Goal: Task Accomplishment & Management: Manage account settings

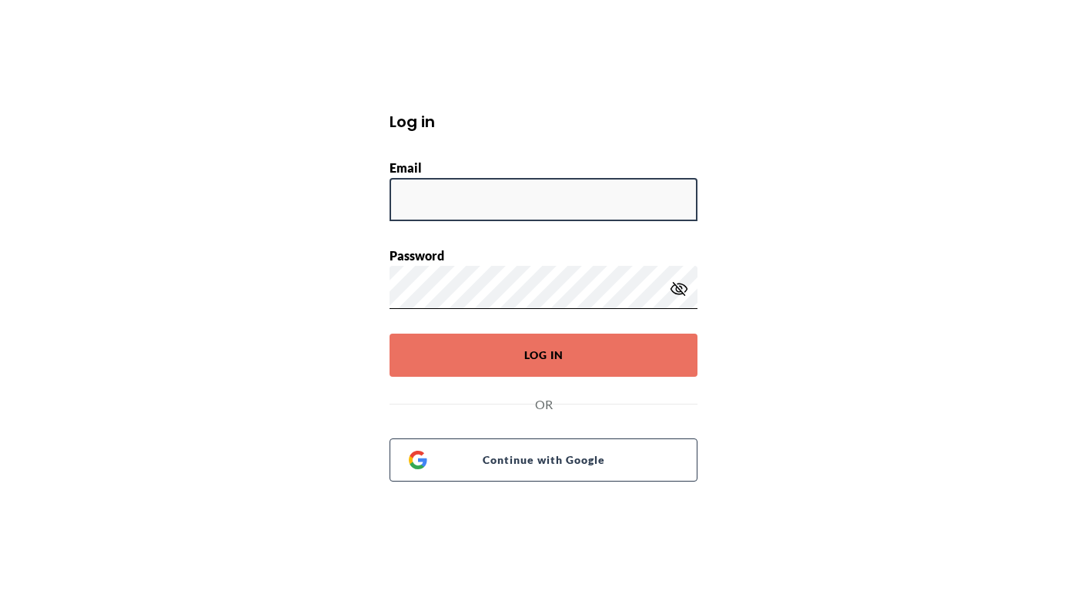
click at [539, 212] on input "Email" at bounding box center [544, 199] width 308 height 43
type input "drazen.quizon@wahi.com"
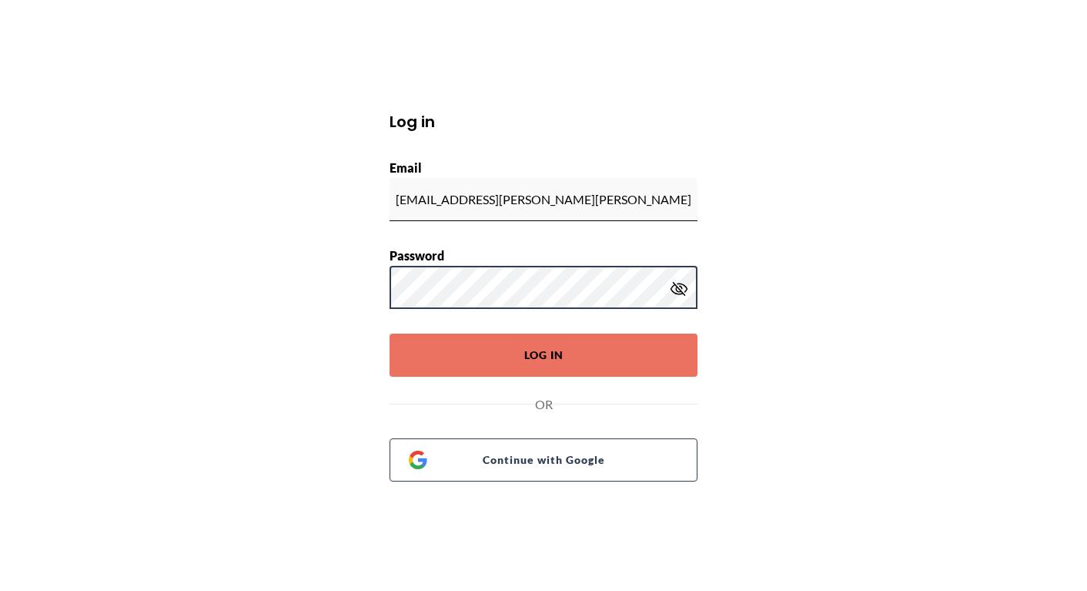
click at [390, 333] on button "Log In" at bounding box center [544, 354] width 308 height 43
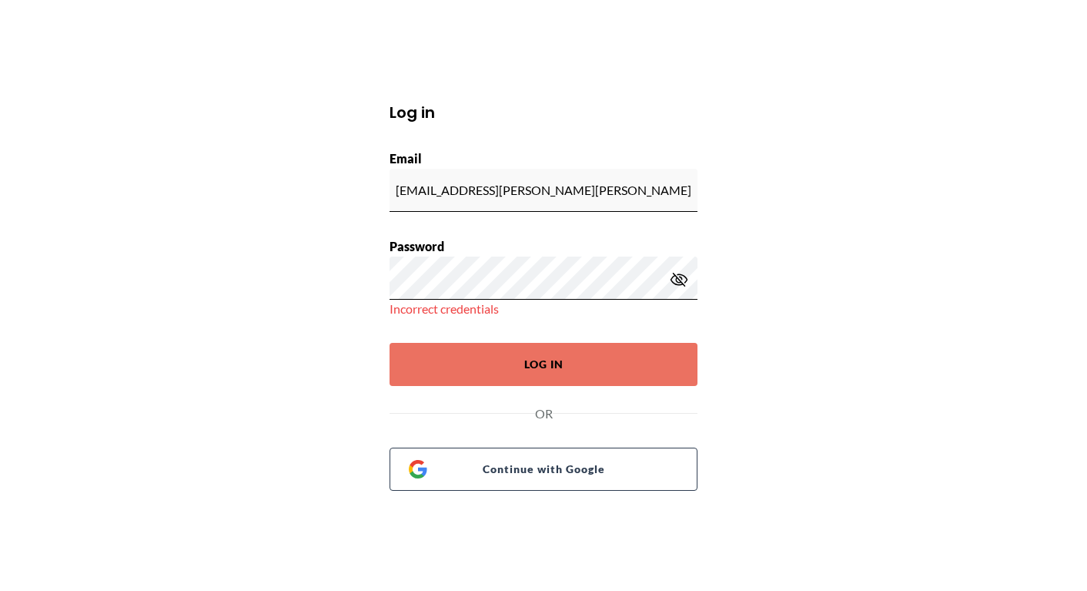
click at [677, 279] on icon "button" at bounding box center [679, 279] width 18 height 18
click at [390, 343] on button "Log In" at bounding box center [544, 364] width 308 height 43
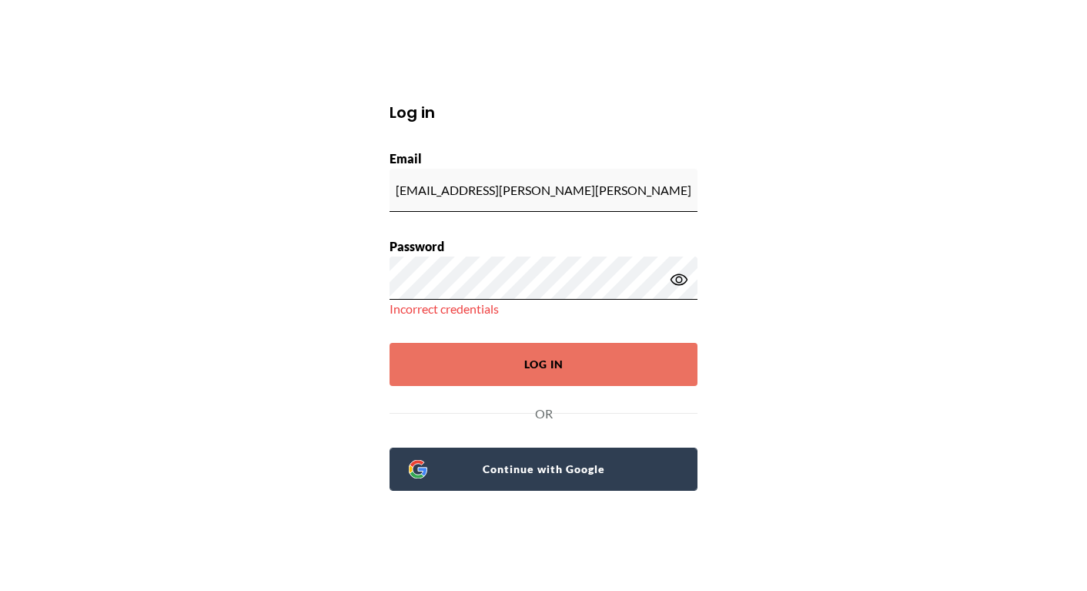
click at [603, 459] on span "Continue with Google" at bounding box center [552, 469] width 251 height 22
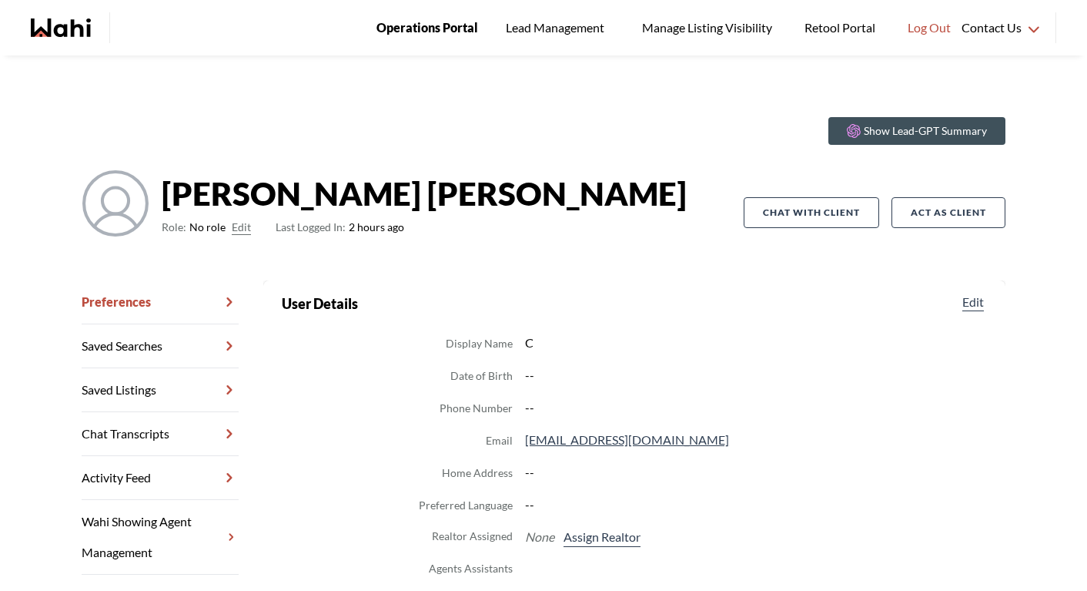
click at [409, 29] on span "Operations Portal" at bounding box center [427, 28] width 102 height 20
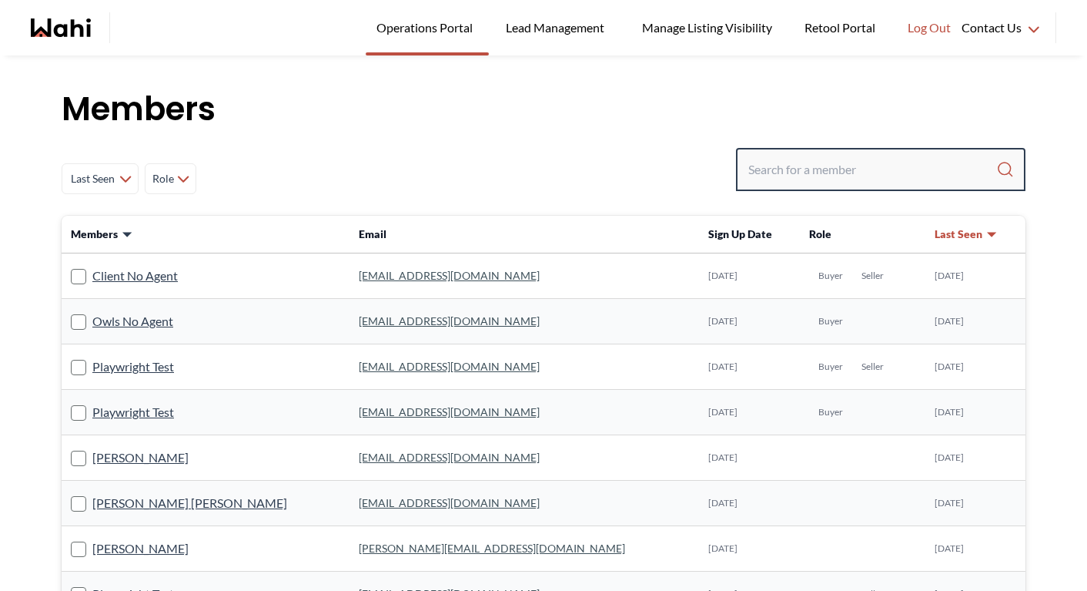
click at [773, 166] on input "Search input" at bounding box center [872, 170] width 248 height 28
paste input "harithaharidas0310@gmail.com"
type input "harithaharidas0310@gmail.com"
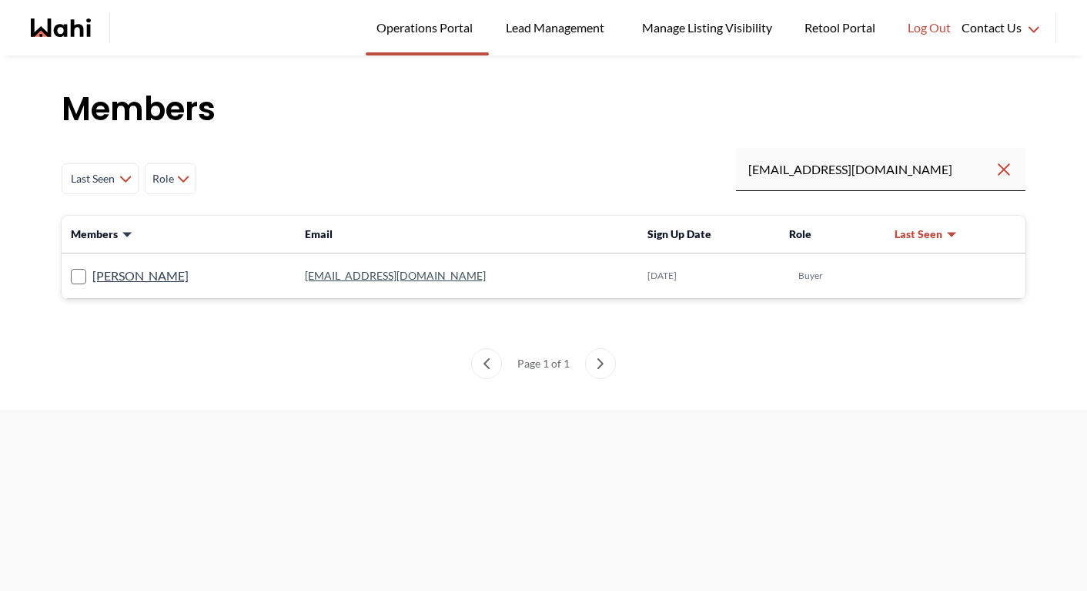
click at [353, 279] on link "harithaharidas0310@gmail.com" at bounding box center [395, 275] width 181 height 13
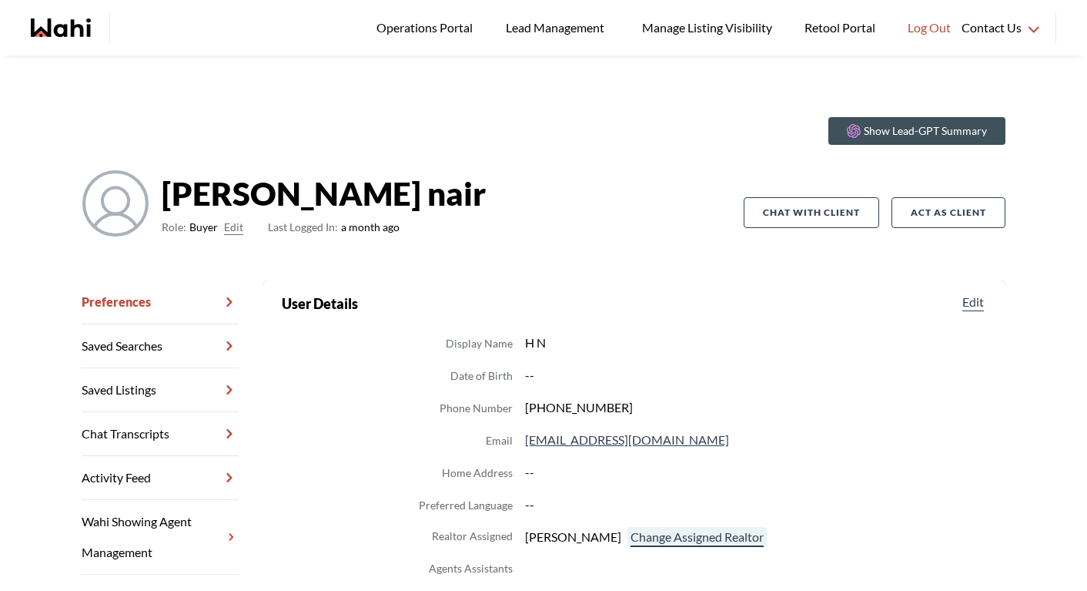
click at [661, 537] on button "Change Assigned Realtor" at bounding box center [696, 537] width 139 height 20
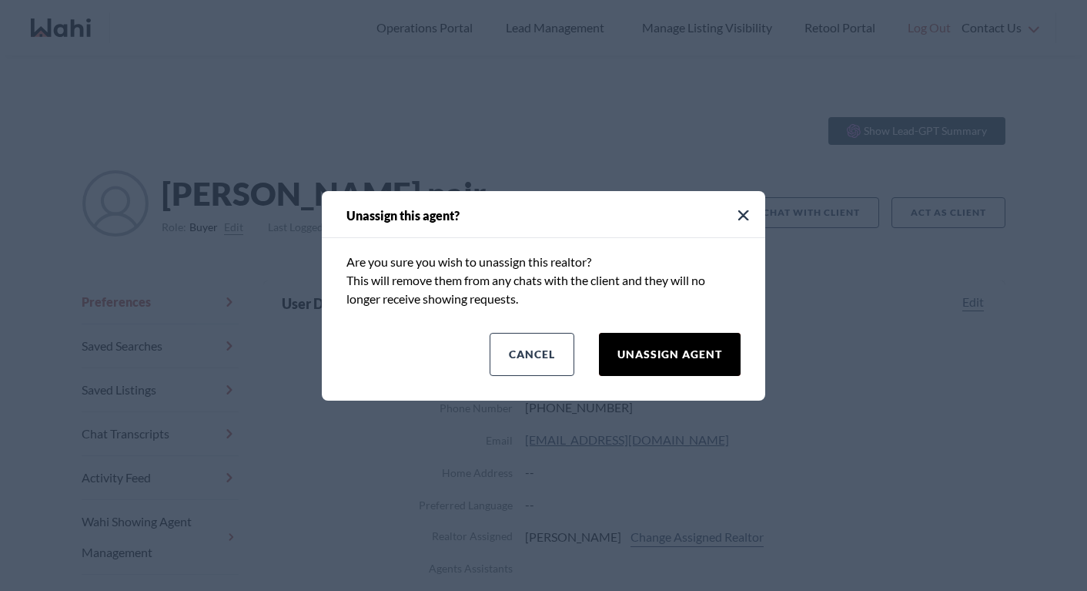
click at [649, 352] on button "Unassign Agent" at bounding box center [670, 354] width 142 height 43
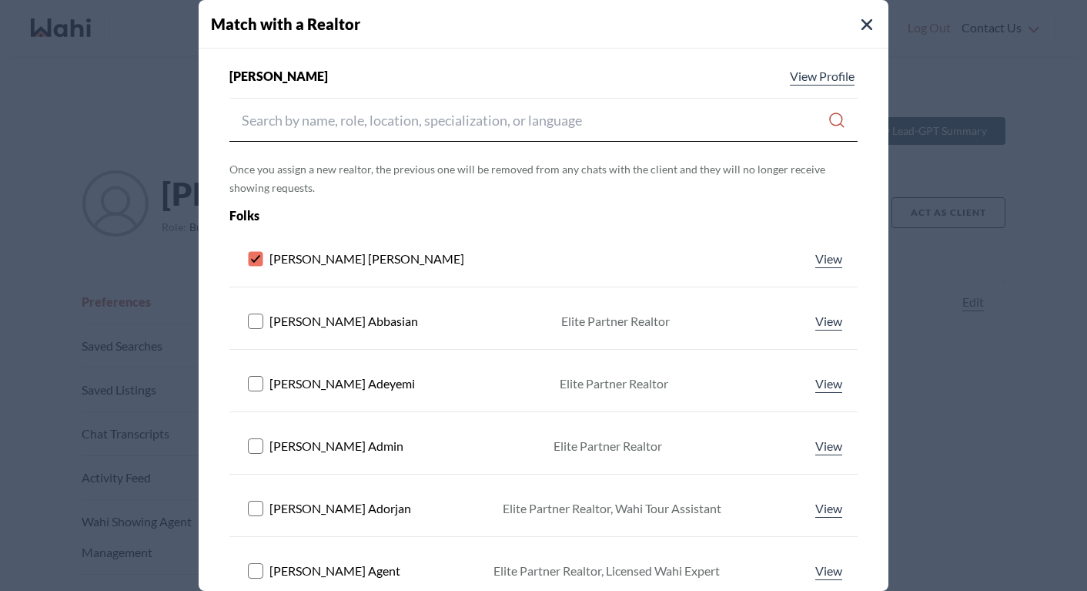
click at [258, 261] on rect at bounding box center [256, 259] width 15 height 15
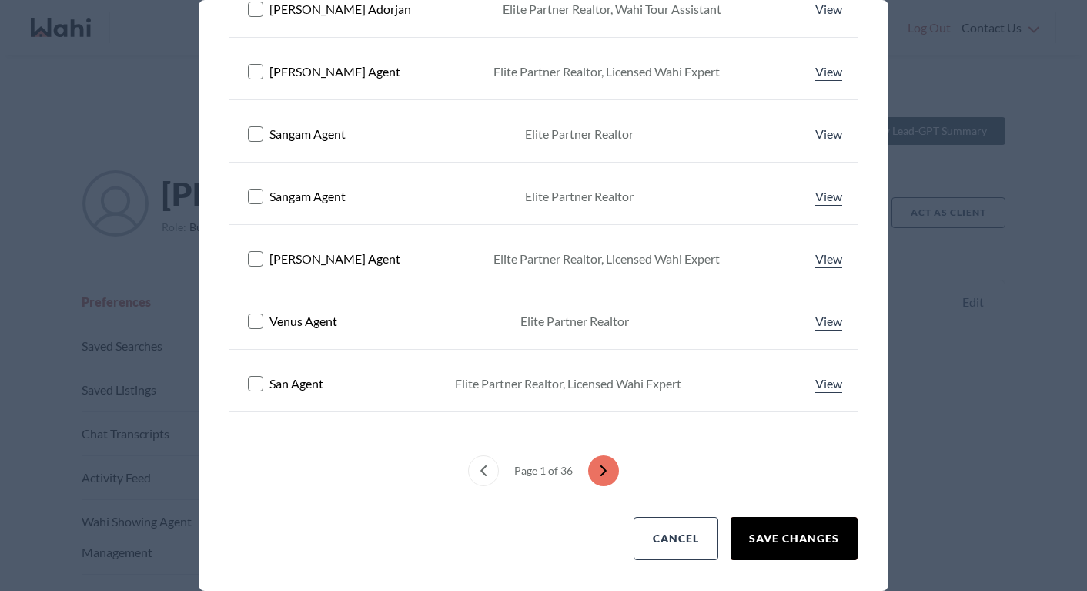
click at [799, 522] on button "Save Changes" at bounding box center [794, 538] width 127 height 43
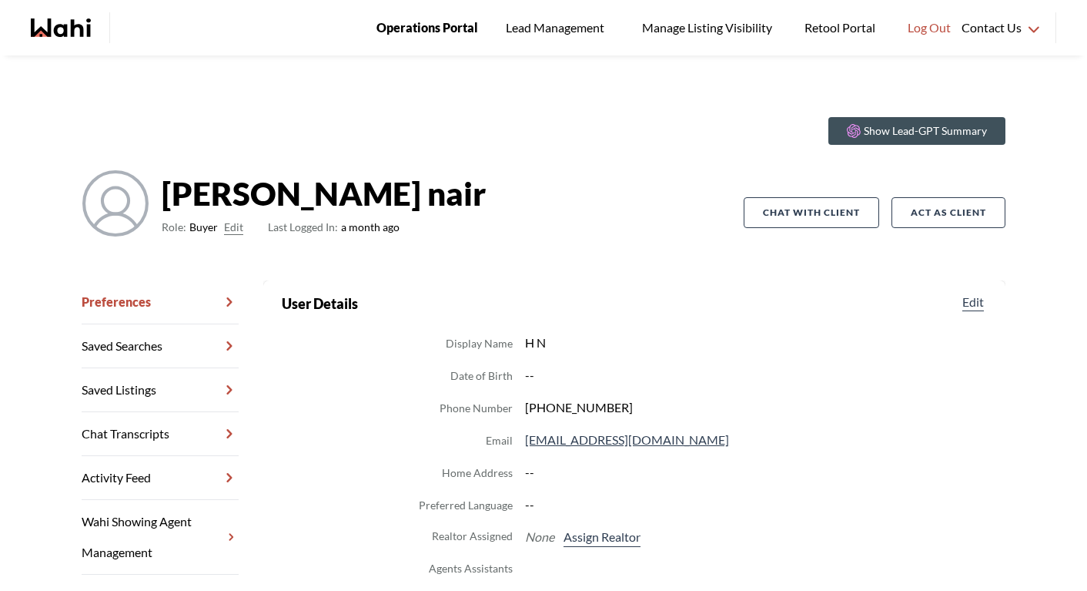
click at [411, 27] on span "Operations Portal" at bounding box center [427, 28] width 102 height 20
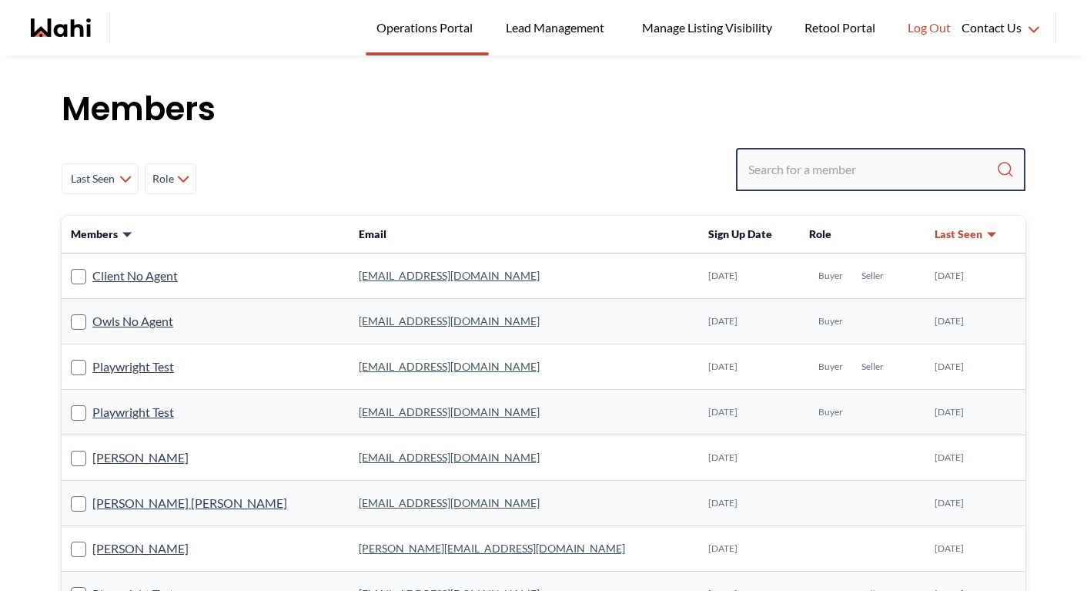
click at [771, 176] on input "Search input" at bounding box center [872, 170] width 248 height 28
paste input "[EMAIL_ADDRESS][DOMAIN_NAME]"
type input "[EMAIL_ADDRESS][DOMAIN_NAME]"
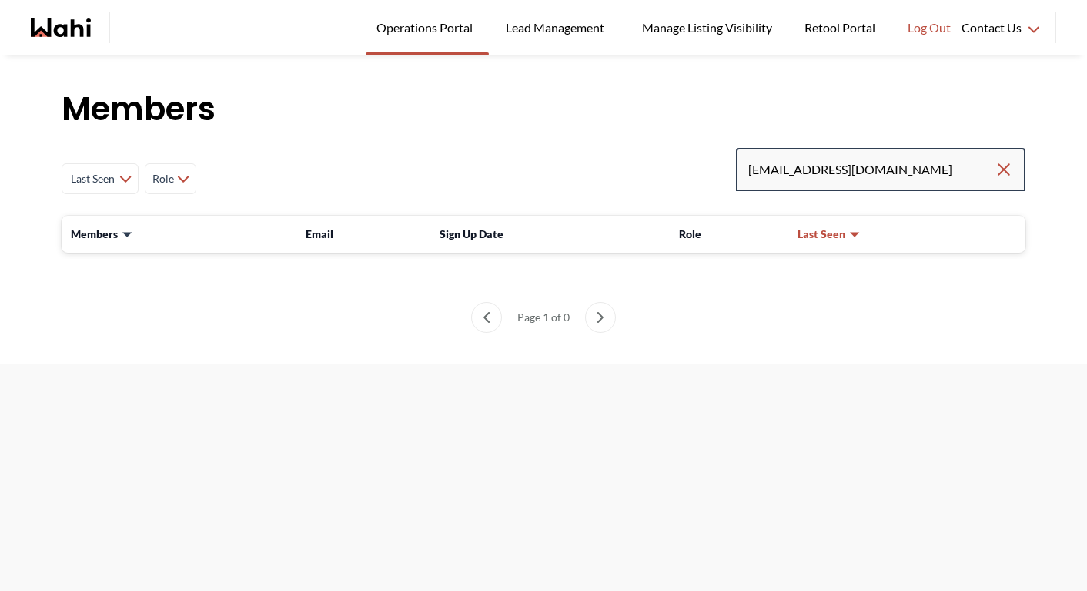
click at [825, 166] on input "[EMAIL_ADDRESS][DOMAIN_NAME]" at bounding box center [871, 170] width 246 height 28
click at [825, 166] on input "vasyldano@yahoo.ca" at bounding box center [871, 170] width 246 height 28
paste input "jesse.krall90@outlook.com"
type input "jesse.krall90@outlook.com"
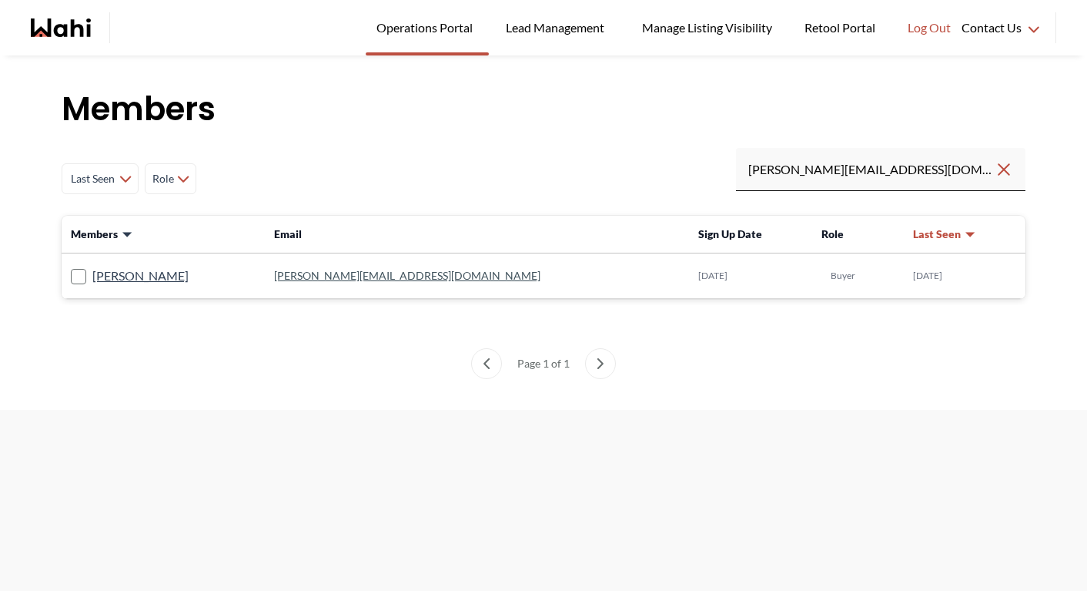
click at [341, 272] on link "jesse.krall90@outlook.com" at bounding box center [407, 275] width 266 height 13
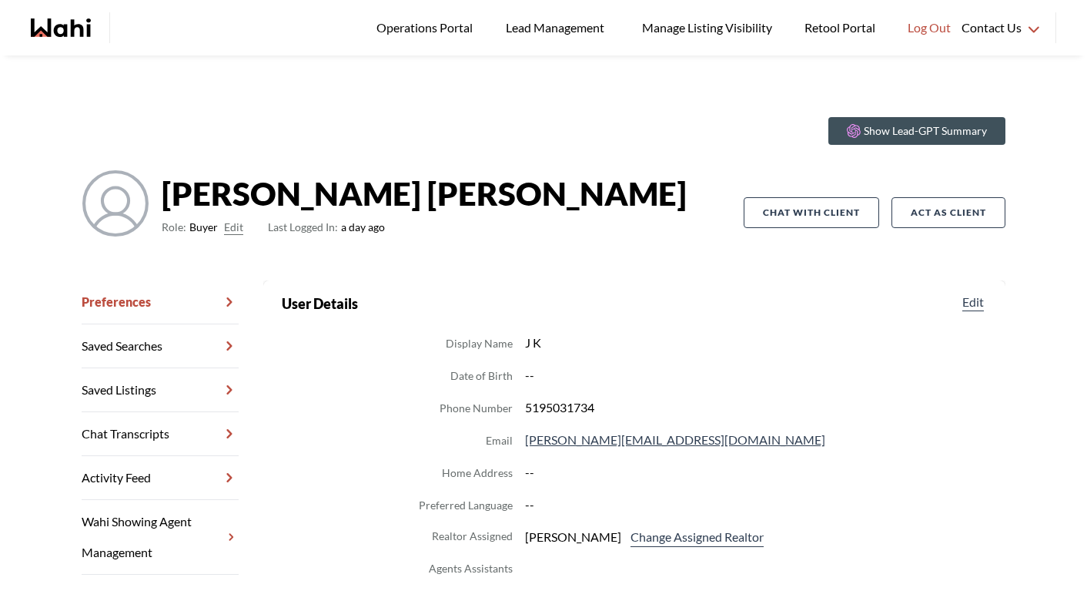
click at [635, 434] on dd "jesse.krall90@outlook.com" at bounding box center [756, 440] width 462 height 20
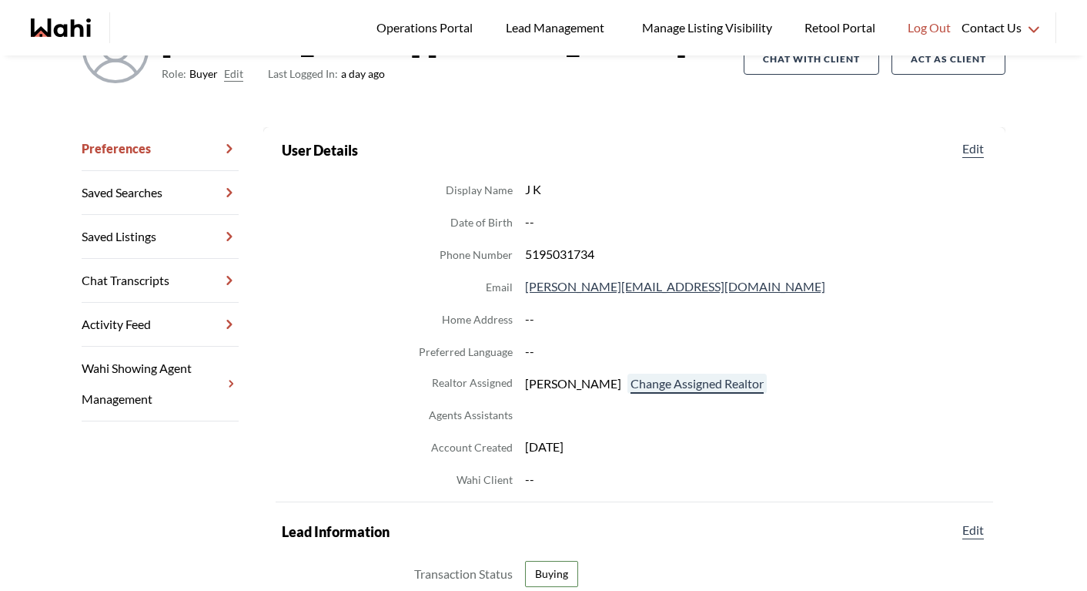
click at [707, 389] on button "Change Assigned Realtor" at bounding box center [696, 383] width 139 height 20
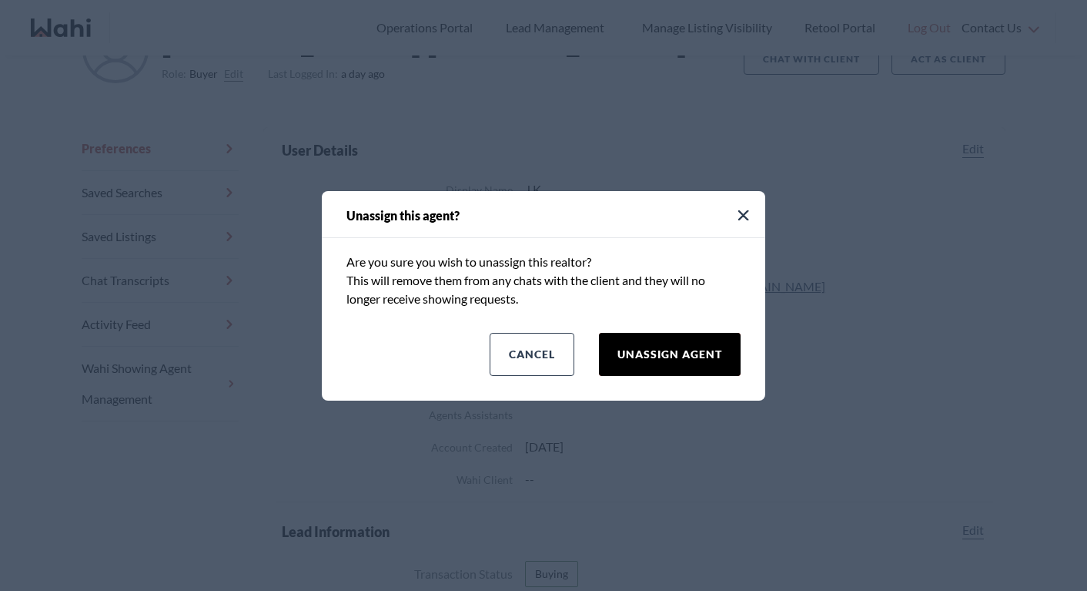
click at [680, 366] on button "Unassign Agent" at bounding box center [670, 354] width 142 height 43
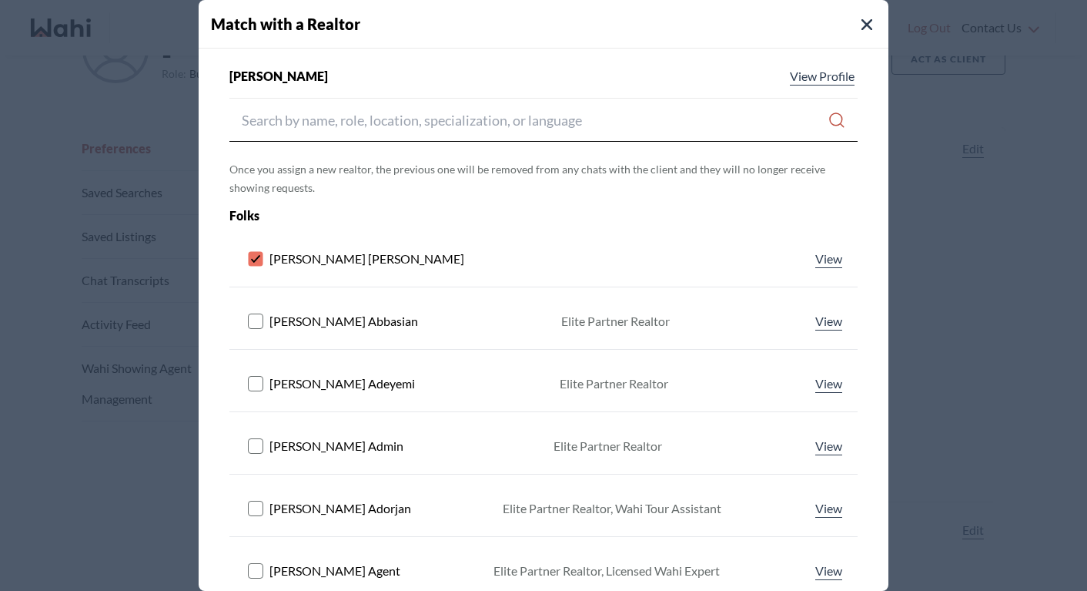
click at [264, 256] on icon at bounding box center [257, 258] width 18 height 15
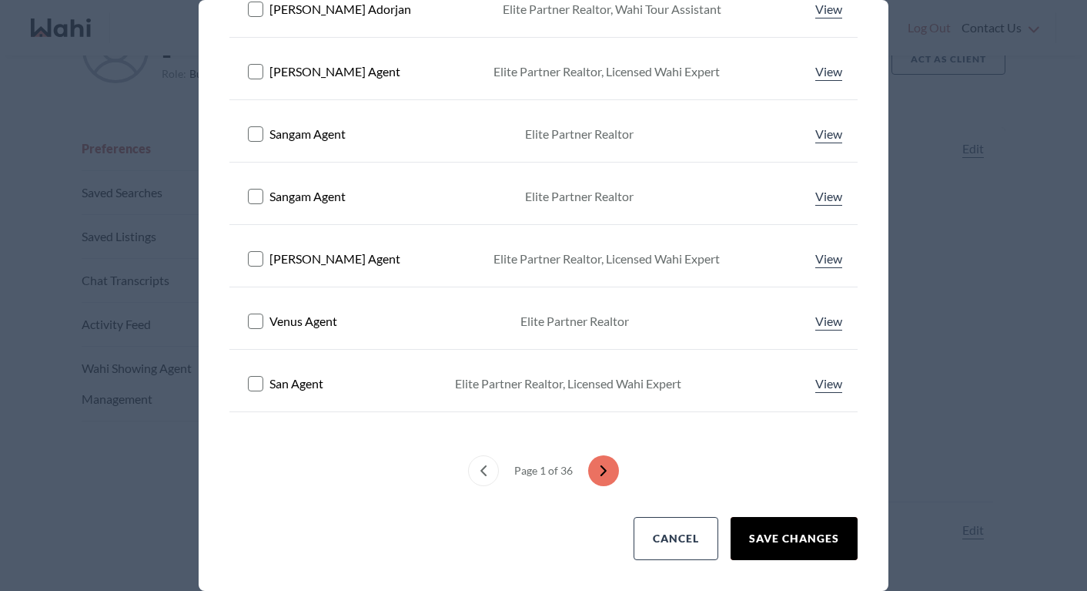
click at [788, 517] on button "Save Changes" at bounding box center [794, 538] width 127 height 43
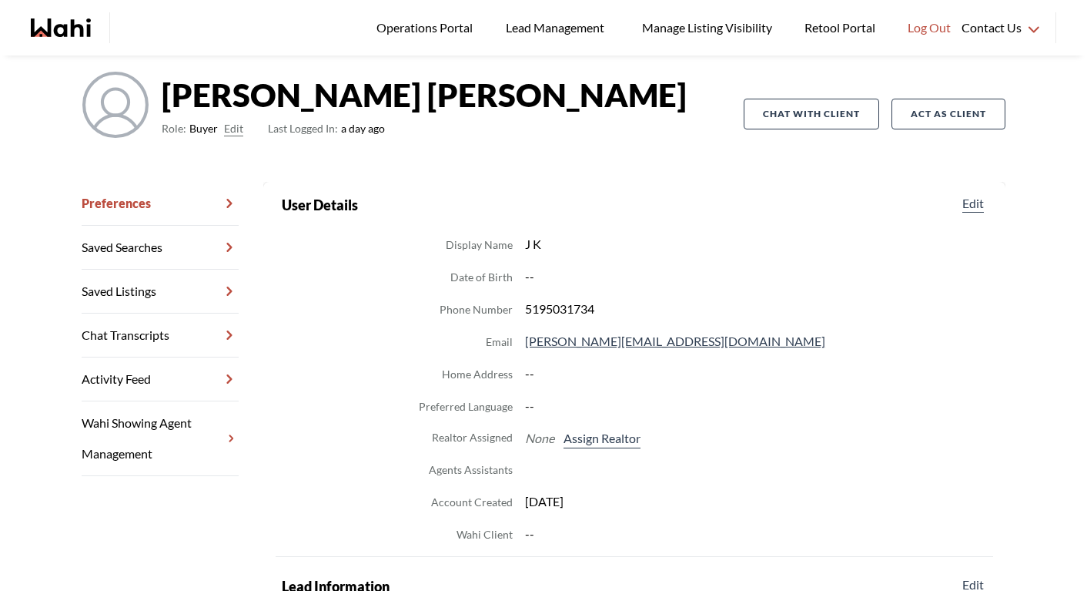
scroll to position [0, 0]
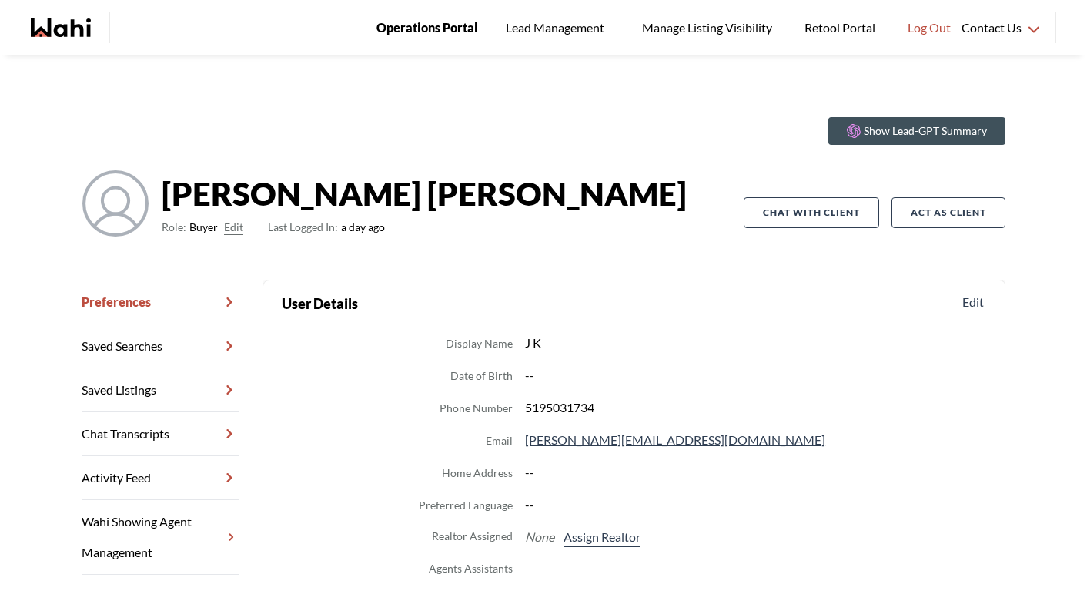
click at [406, 22] on span "Operations Portal" at bounding box center [427, 28] width 102 height 20
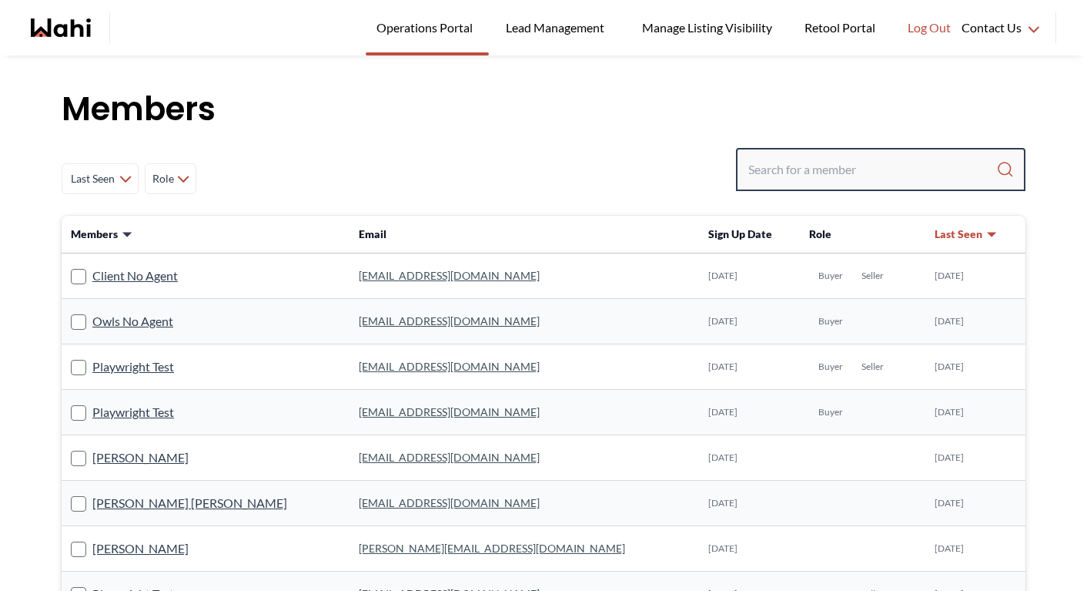
click at [830, 171] on input "Search input" at bounding box center [872, 170] width 248 height 28
paste input "[EMAIL_ADDRESS][DOMAIN_NAME]"
type input "[EMAIL_ADDRESS][DOMAIN_NAME]"
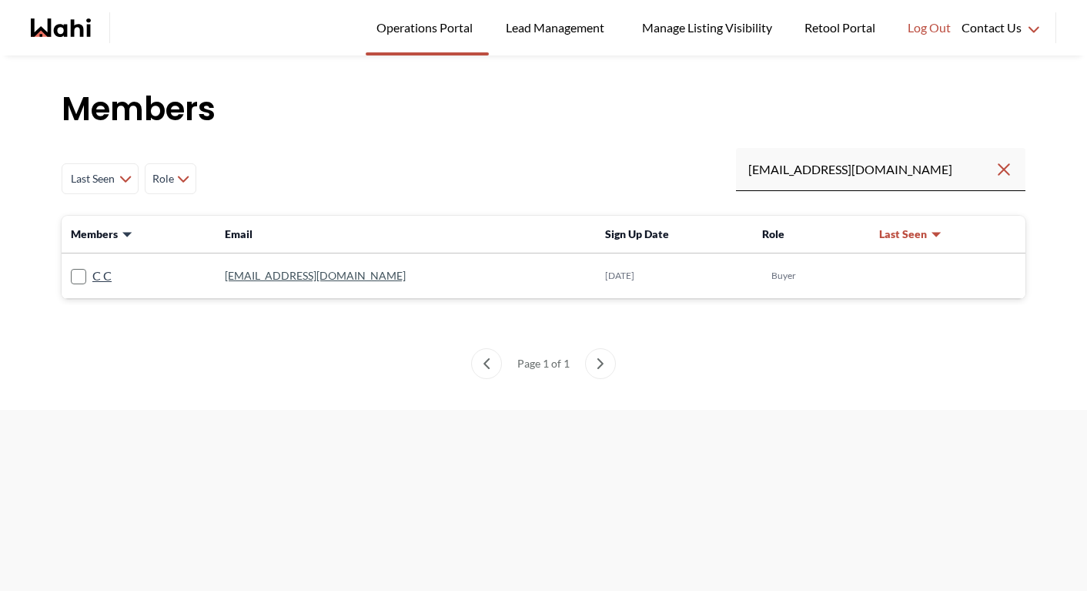
click at [304, 280] on link "[EMAIL_ADDRESS][DOMAIN_NAME]" at bounding box center [315, 275] width 181 height 13
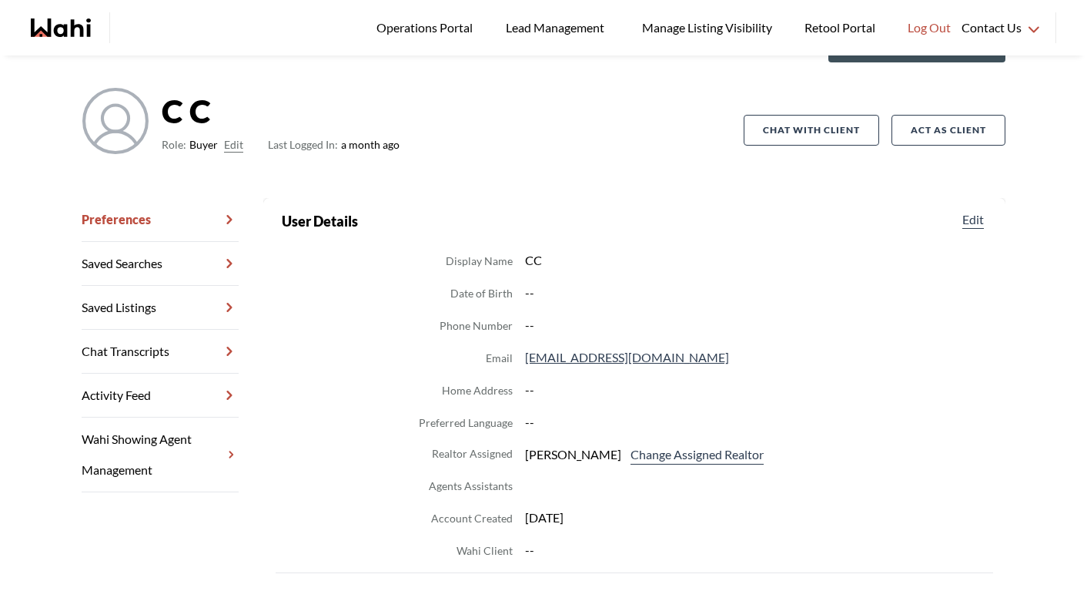
scroll to position [152, 0]
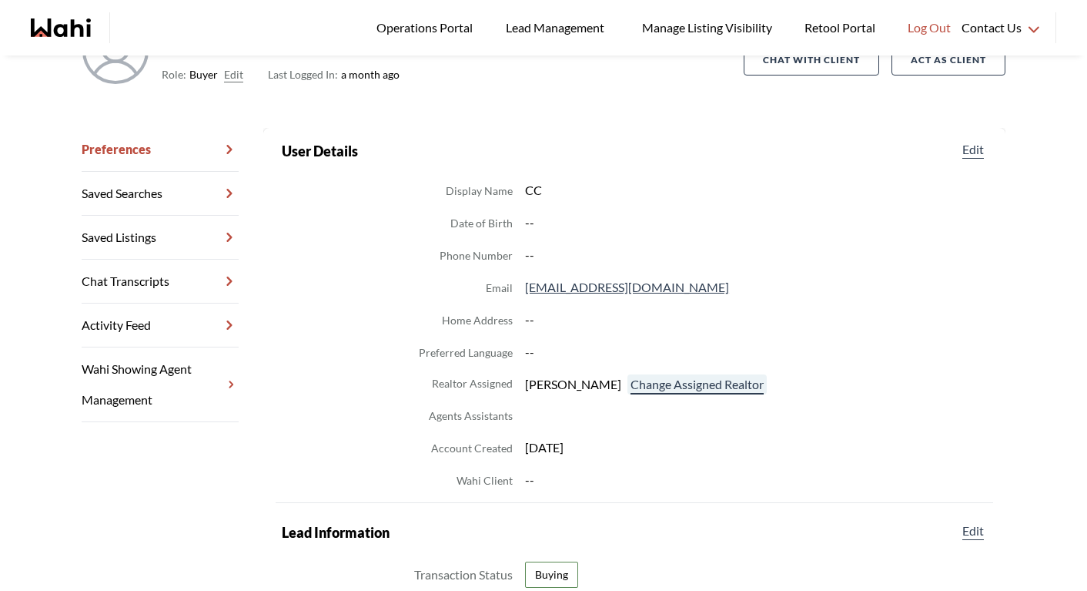
click at [654, 383] on button "Change Assigned Realtor" at bounding box center [696, 384] width 139 height 20
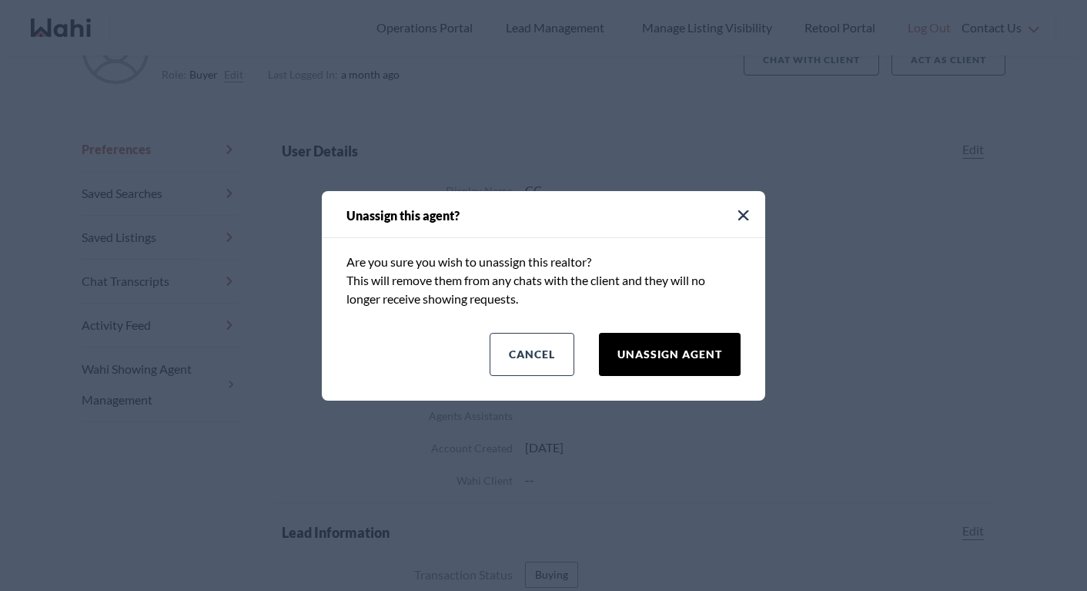
click at [668, 363] on button "Unassign Agent" at bounding box center [670, 354] width 142 height 43
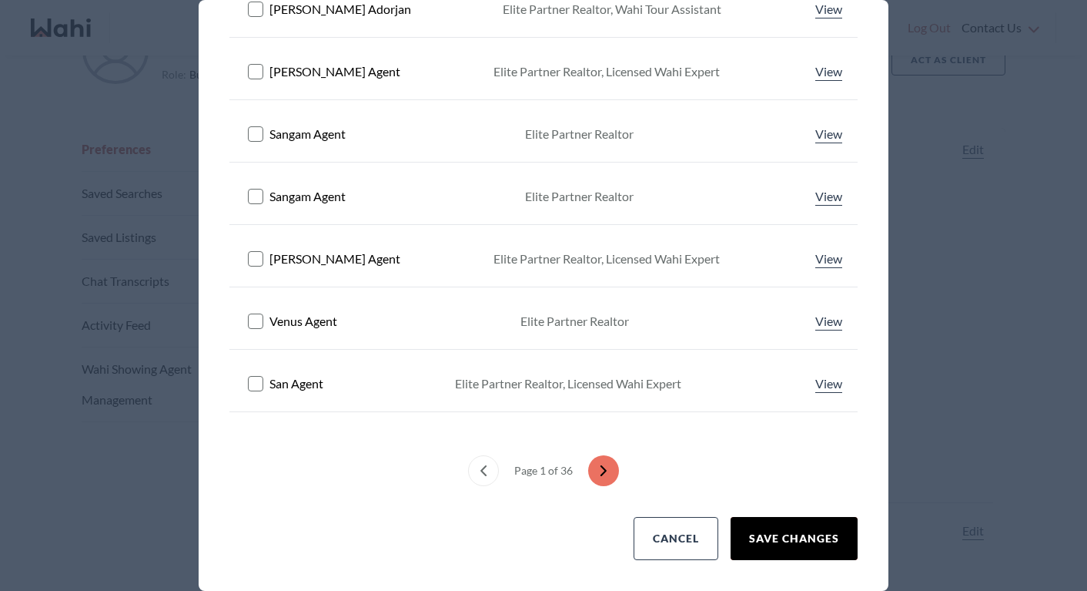
click at [758, 532] on button "Save Changes" at bounding box center [794, 538] width 127 height 43
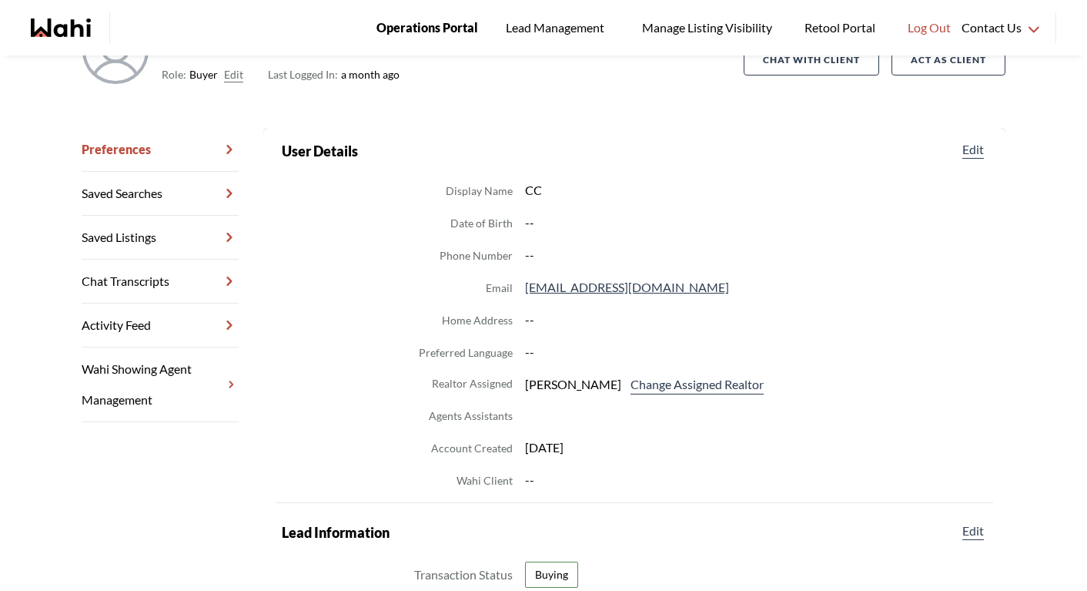
click at [440, 24] on span "Operations Portal" at bounding box center [427, 28] width 102 height 20
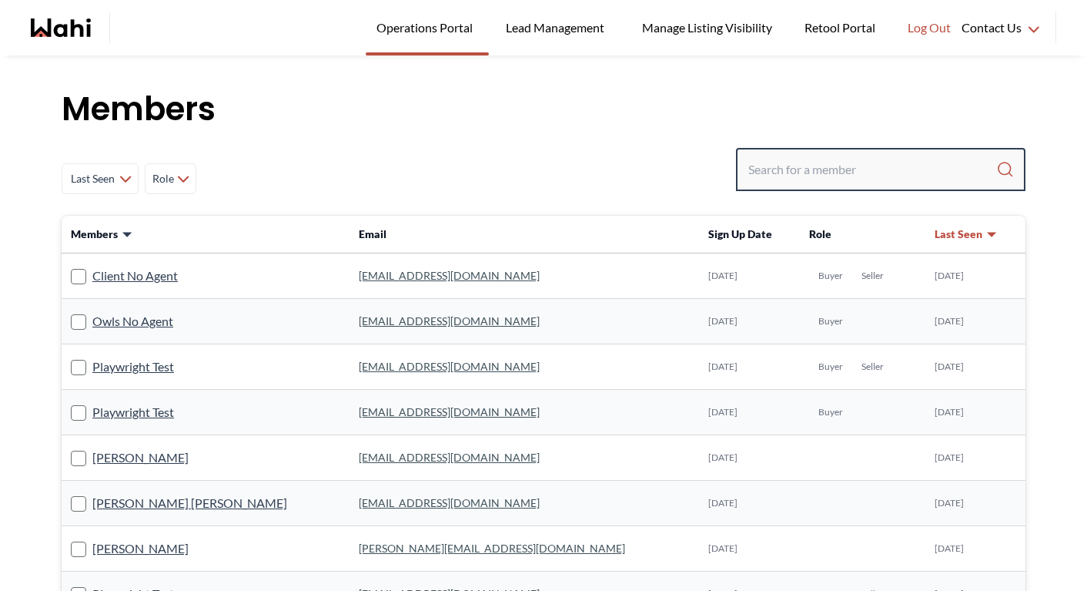
click at [842, 165] on input "Search input" at bounding box center [872, 170] width 248 height 28
paste input "manpreet030006@gmail.com"
type input "manpreet030006@gmail.com"
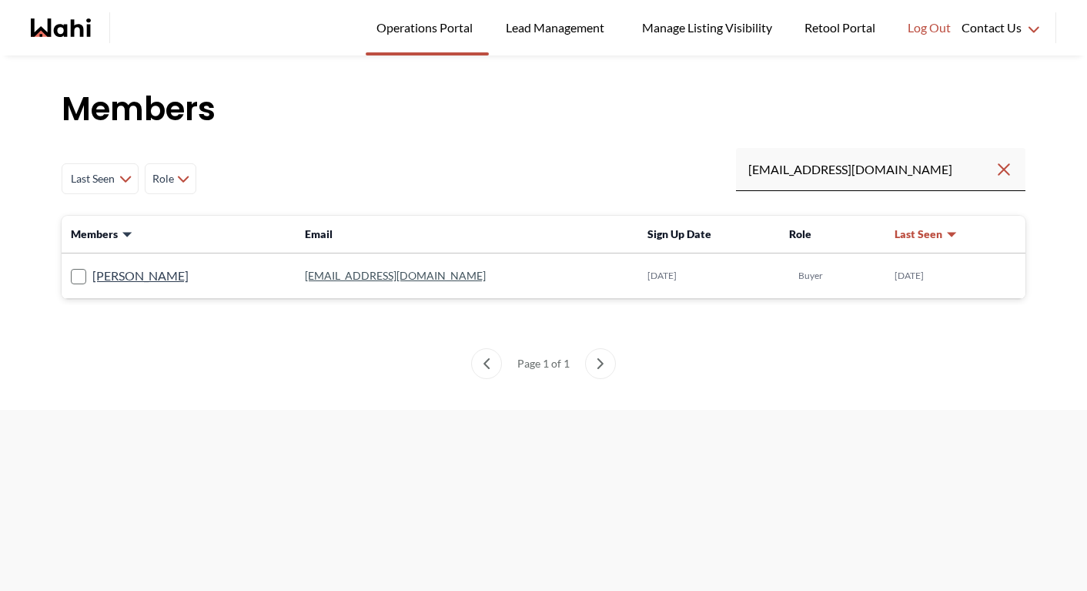
click at [354, 274] on link "manpreet030006@gmail.com" at bounding box center [395, 275] width 181 height 13
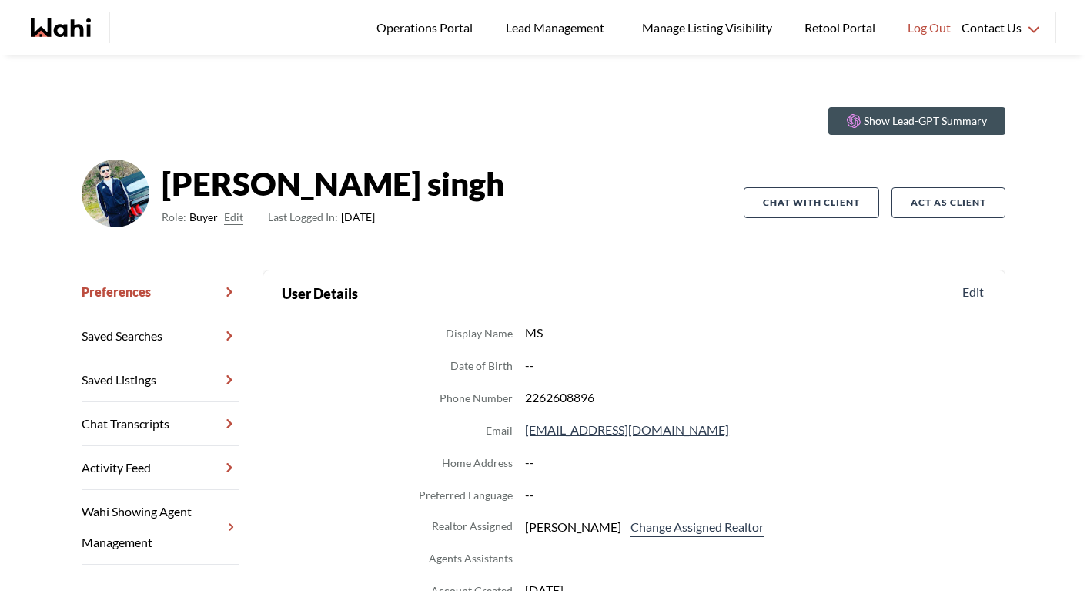
scroll to position [32, 0]
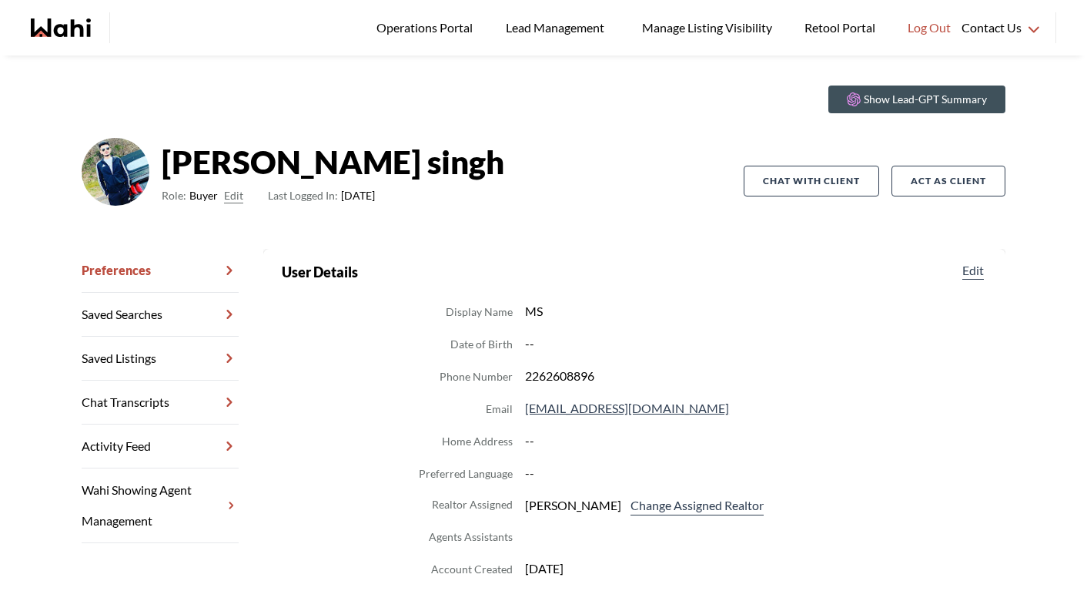
click at [710, 492] on dl "Display Name MS Date of Birth -- Phone Number 2262608896 Email manpreet030006@g…" at bounding box center [634, 456] width 705 height 310
click at [715, 497] on button "Change Assigned Realtor" at bounding box center [696, 505] width 139 height 20
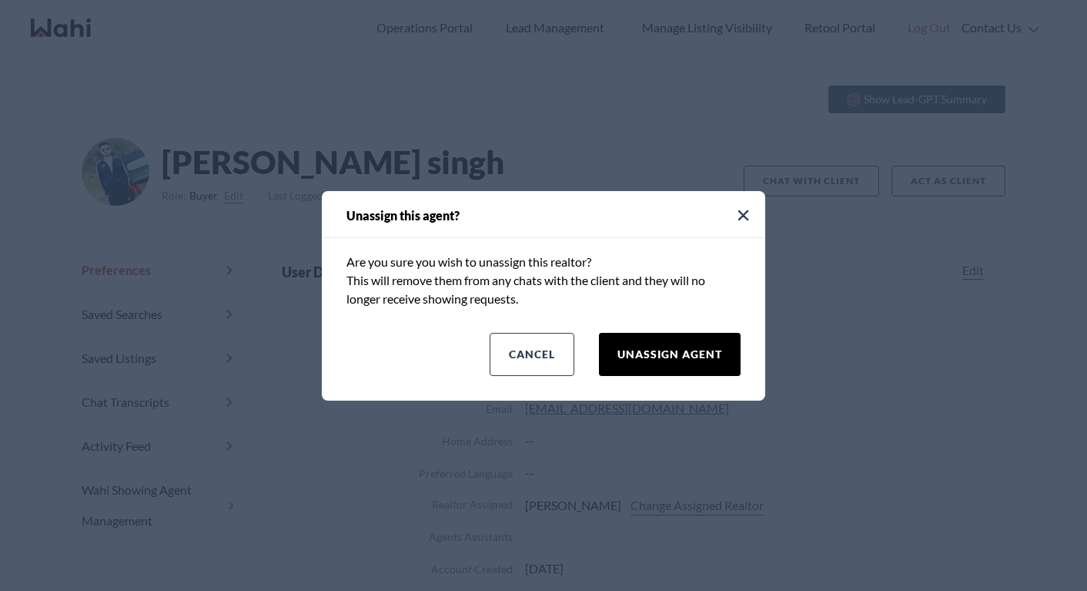
click at [670, 343] on button "Unassign Agent" at bounding box center [670, 354] width 142 height 43
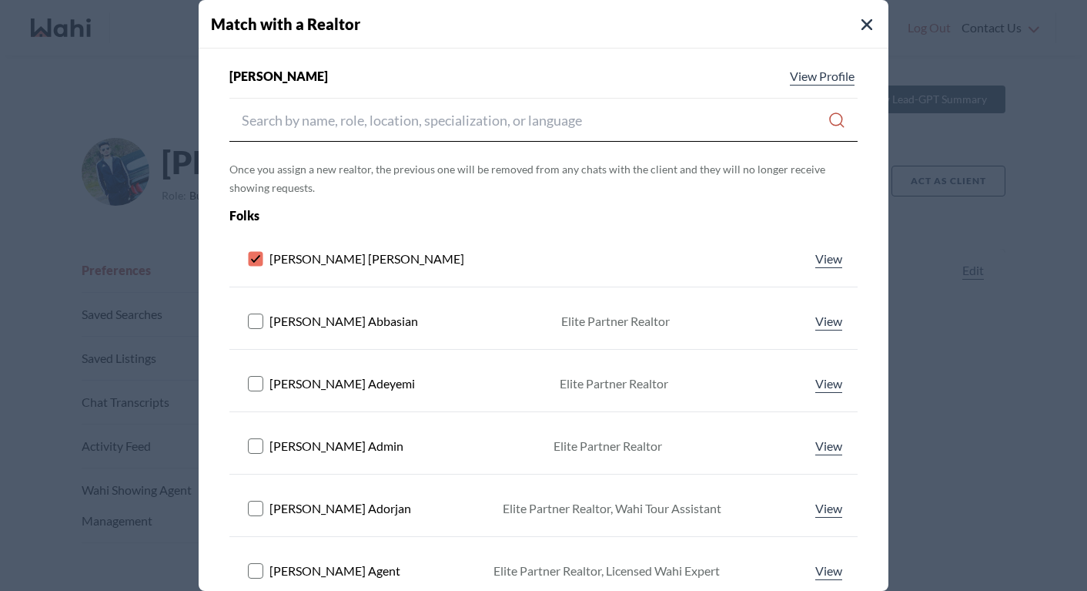
click at [259, 260] on rect at bounding box center [256, 259] width 15 height 15
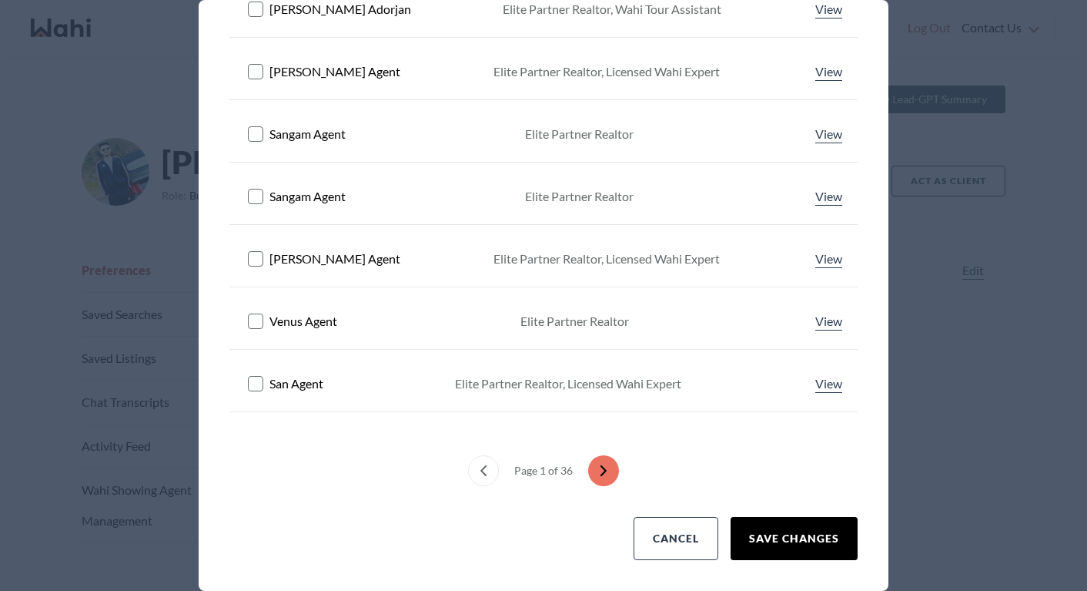
click at [822, 525] on button "Save Changes" at bounding box center [794, 538] width 127 height 43
